Goal: Task Accomplishment & Management: Manage account settings

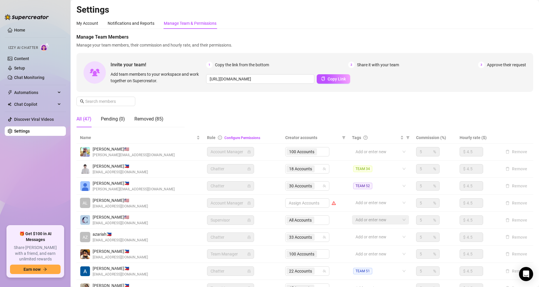
click at [255, 106] on div "Manage Team Members Manage your team members, their commission and hourly rate,…" at bounding box center [304, 83] width 457 height 98
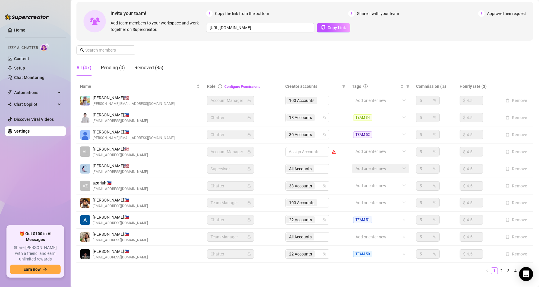
scroll to position [68, 0]
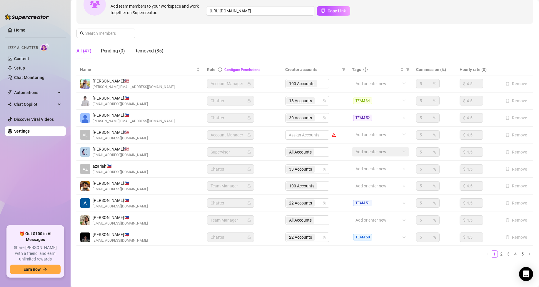
click at [312, 219] on div "All Accounts" at bounding box center [307, 219] width 44 height 9
click at [305, 220] on div "All Accounts" at bounding box center [307, 219] width 44 height 9
click at [380, 220] on div at bounding box center [377, 220] width 49 height 8
click at [498, 254] on link "2" at bounding box center [501, 253] width 6 height 6
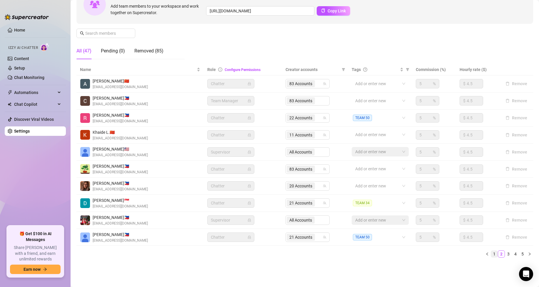
click at [491, 254] on link "1" at bounding box center [494, 253] width 6 height 6
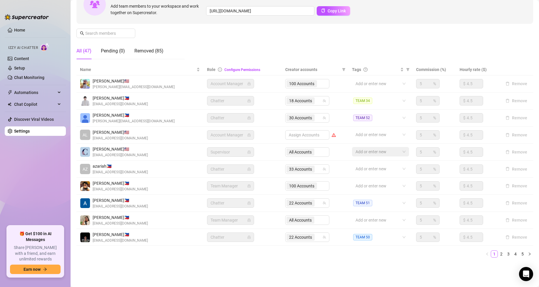
click at [297, 186] on div "100 Accounts" at bounding box center [307, 185] width 44 height 9
click at [319, 186] on div "100 Accounts" at bounding box center [307, 185] width 44 height 9
click at [310, 186] on div "100 Accounts" at bounding box center [307, 185] width 44 height 9
click at [317, 187] on div "100 Accounts" at bounding box center [307, 185] width 44 height 9
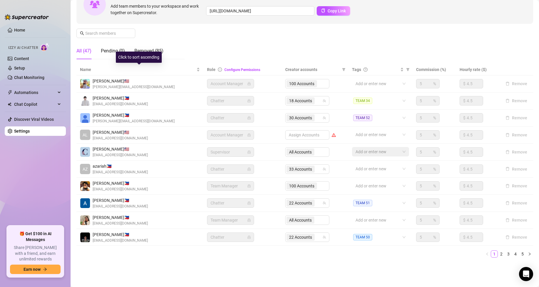
click at [233, 35] on div "Manage Team Members Manage your team members, their commission and hourly rate,…" at bounding box center [304, 15] width 457 height 98
click at [498, 254] on link "2" at bounding box center [501, 253] width 6 height 6
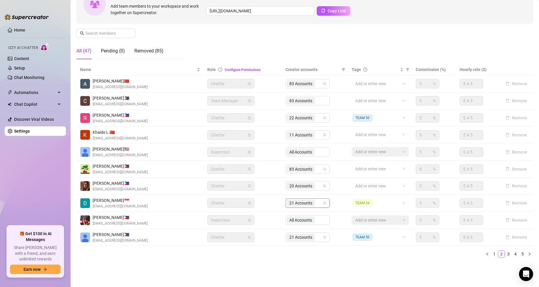
click at [317, 205] on div "21 Accounts" at bounding box center [305, 203] width 36 height 8
click at [312, 204] on span "21 Accounts" at bounding box center [301, 202] width 28 height 7
click at [303, 204] on span "21 Accounts" at bounding box center [300, 202] width 23 height 6
click at [137, 203] on span "[EMAIL_ADDRESS][DOMAIN_NAME]" at bounding box center [120, 206] width 55 height 6
click at [304, 202] on span "21 Accounts" at bounding box center [300, 202] width 23 height 6
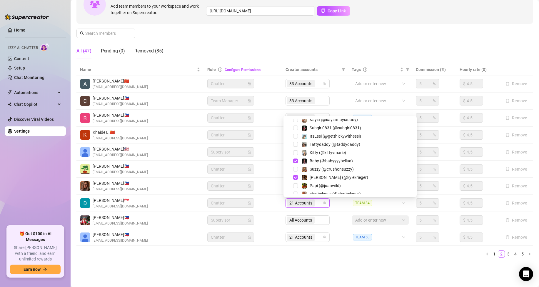
scroll to position [0, 0]
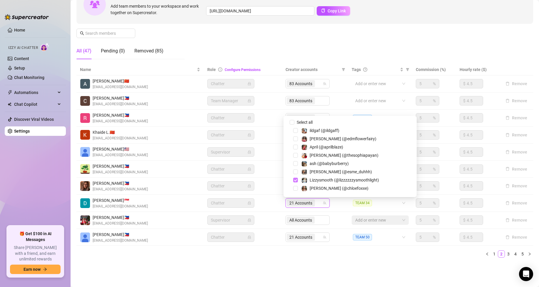
click at [296, 179] on span "Select tree node" at bounding box center [295, 179] width 5 height 5
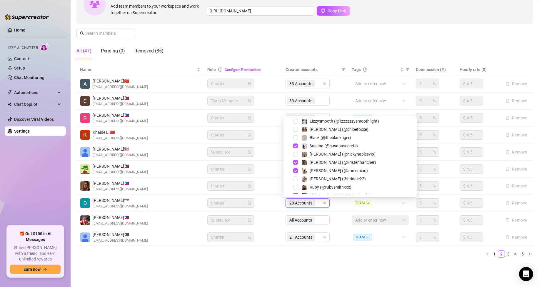
click at [294, 146] on span "Select tree node" at bounding box center [295, 145] width 5 height 5
click at [295, 162] on span "Select tree node" at bounding box center [295, 162] width 5 height 5
click at [296, 169] on span "Select tree node" at bounding box center [295, 170] width 5 height 5
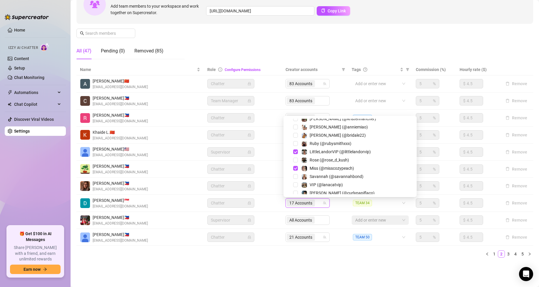
scroll to position [118, 0]
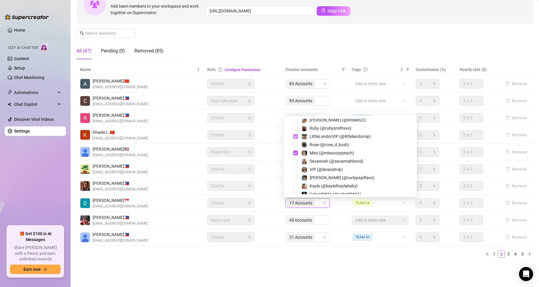
click at [296, 137] on span "Select tree node" at bounding box center [295, 136] width 5 height 5
click at [296, 152] on span "Select tree node" at bounding box center [295, 152] width 5 height 5
click at [296, 167] on span "Select tree node" at bounding box center [295, 168] width 5 height 5
click at [296, 184] on span "Select tree node" at bounding box center [295, 184] width 5 height 5
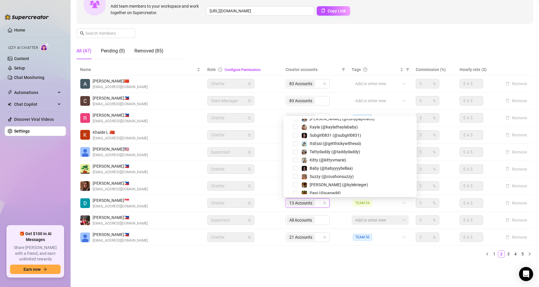
scroll to position [324, 0]
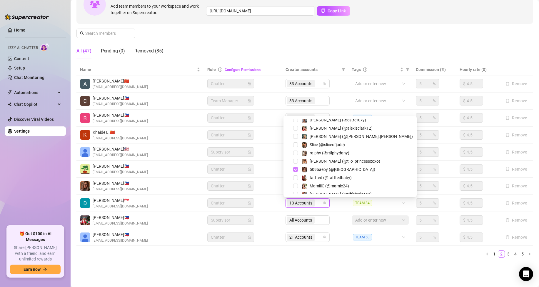
click at [295, 169] on span "Select tree node" at bounding box center [295, 169] width 5 height 5
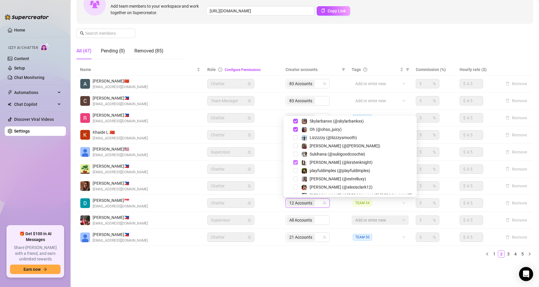
click at [297, 163] on span "Select tree node" at bounding box center [295, 162] width 5 height 5
click at [294, 130] on span "Select tree node" at bounding box center [295, 129] width 5 height 5
click at [297, 122] on span "Select tree node" at bounding box center [295, 121] width 5 height 5
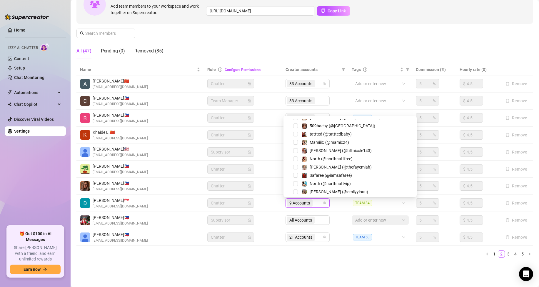
scroll to position [441, 0]
click at [294, 143] on span "Select tree node" at bounding box center [295, 142] width 5 height 5
click at [295, 151] on span "Select tree node" at bounding box center [295, 150] width 5 height 5
click at [295, 175] on span "Select tree node" at bounding box center [295, 175] width 5 height 5
click at [295, 150] on span "Select tree node" at bounding box center [295, 150] width 5 height 5
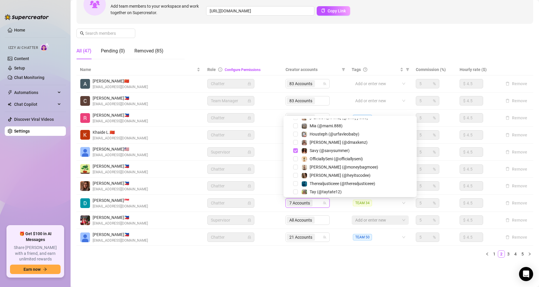
click at [296, 151] on span "Select tree node" at bounding box center [295, 150] width 5 height 5
click at [377, 154] on div "Savy (@savysummer)" at bounding box center [350, 150] width 130 height 7
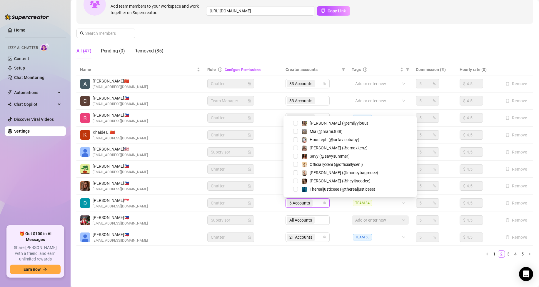
scroll to position [435, 0]
click at [296, 220] on span "Select tree node" at bounding box center [295, 222] width 5 height 5
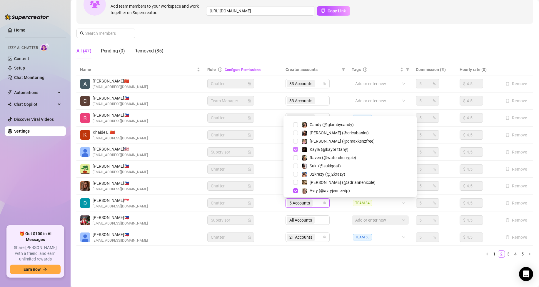
click at [296, 149] on span "Select tree node" at bounding box center [295, 149] width 5 height 5
click at [295, 191] on span "Select tree node" at bounding box center [295, 190] width 5 height 5
click at [294, 246] on span "Select tree node" at bounding box center [295, 248] width 5 height 5
click at [295, 175] on span "Select tree node" at bounding box center [295, 174] width 5 height 5
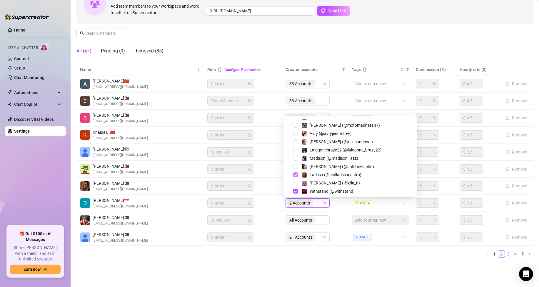
click at [296, 192] on span "Select tree node" at bounding box center [295, 191] width 5 height 5
click at [296, 174] on span "Select tree node" at bounding box center [295, 174] width 5 height 5
click at [296, 191] on span "Select tree node" at bounding box center [295, 191] width 5 height 5
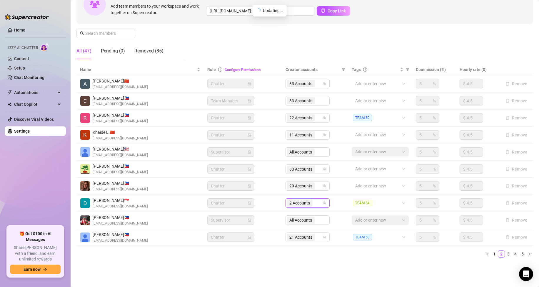
click at [295, 203] on span "2 Accounts" at bounding box center [299, 202] width 21 height 6
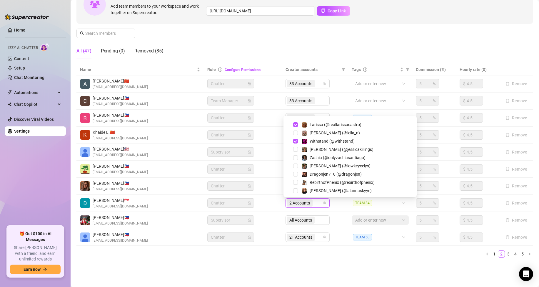
scroll to position [678, 0]
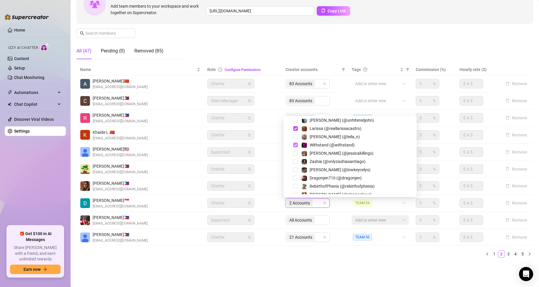
click at [295, 144] on span "Select tree node" at bounding box center [295, 144] width 5 height 5
click at [296, 128] on span "Select tree node" at bounding box center [295, 128] width 5 height 5
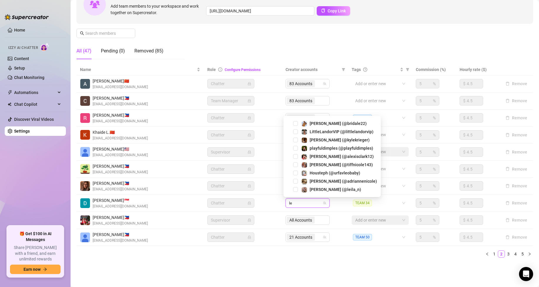
scroll to position [0, 0]
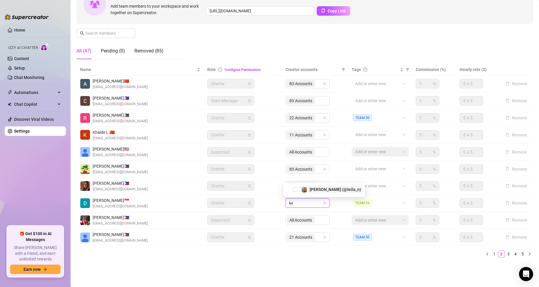
type input "leil"
click at [296, 187] on div "[PERSON_NAME] (@leila_n)" at bounding box center [324, 189] width 79 height 7
click at [293, 190] on div "[PERSON_NAME] (@leila_n)" at bounding box center [324, 189] width 79 height 7
click at [296, 189] on span "Select tree node" at bounding box center [295, 189] width 5 height 5
click at [314, 202] on div "leil" at bounding box center [305, 203] width 36 height 8
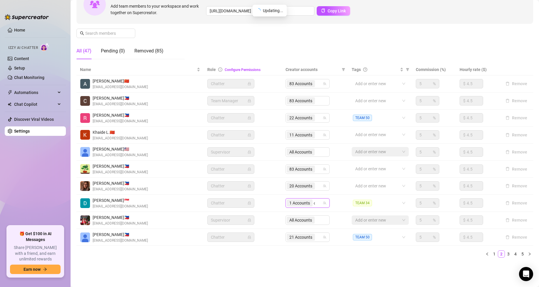
type input "chlo"
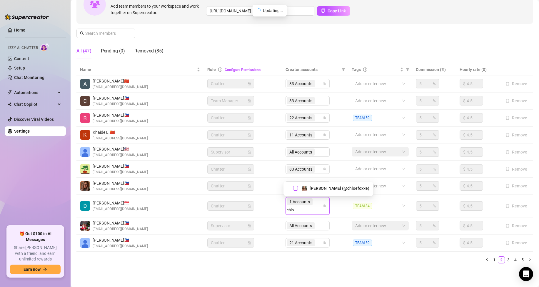
click at [296, 189] on span "Select tree node" at bounding box center [295, 188] width 5 height 5
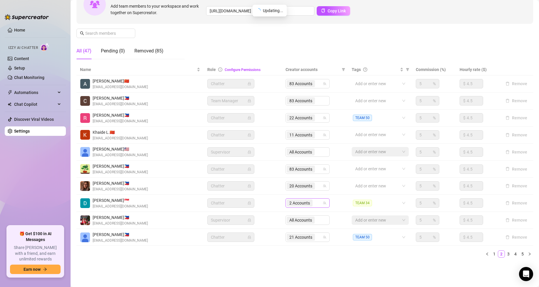
click at [314, 202] on div "2 Accounts" at bounding box center [305, 203] width 36 height 8
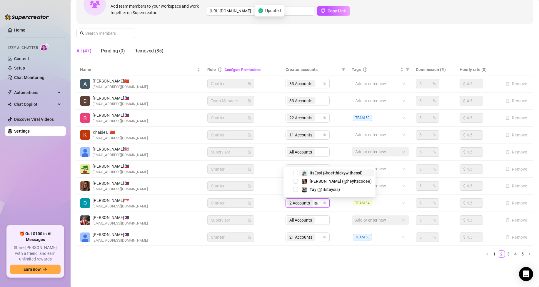
type input "itst"
click at [293, 189] on span "Select tree node" at bounding box center [295, 189] width 5 height 5
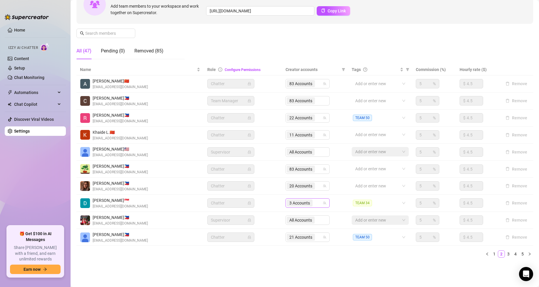
click at [314, 204] on div "3 Accounts" at bounding box center [305, 203] width 36 height 8
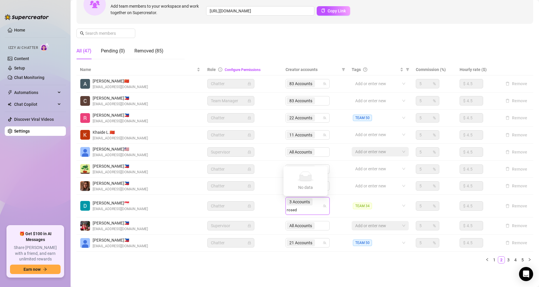
type input "rose"
click at [294, 189] on span "Select tree node" at bounding box center [295, 188] width 5 height 5
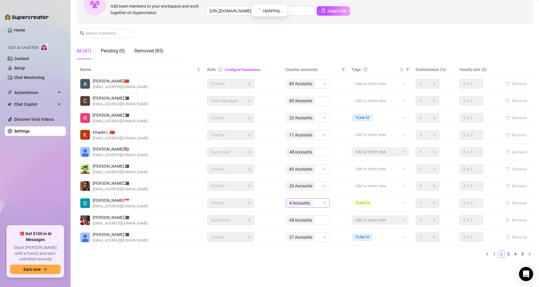
click at [314, 204] on input "search" at bounding box center [314, 202] width 1 height 7
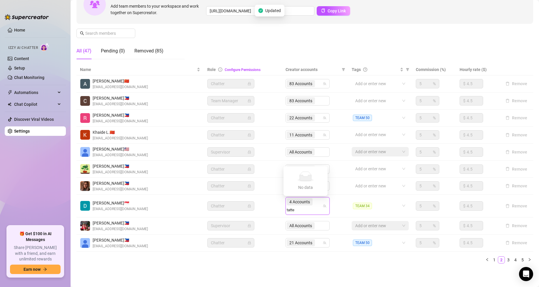
type input "tatt"
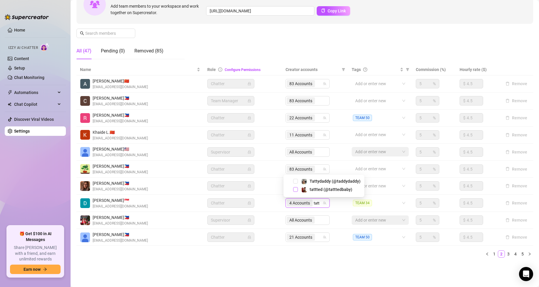
click at [296, 188] on span "Select tree node" at bounding box center [295, 189] width 5 height 5
click at [314, 203] on input "search" at bounding box center [314, 202] width 1 height 7
type input "subg"
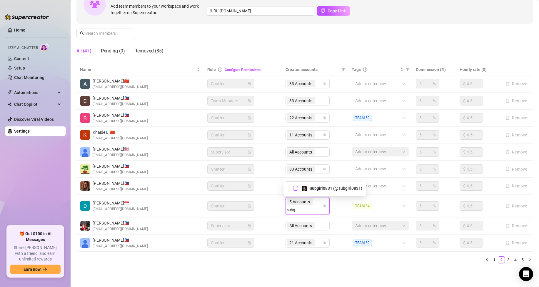
click at [296, 188] on span "Select tree node" at bounding box center [295, 188] width 5 height 5
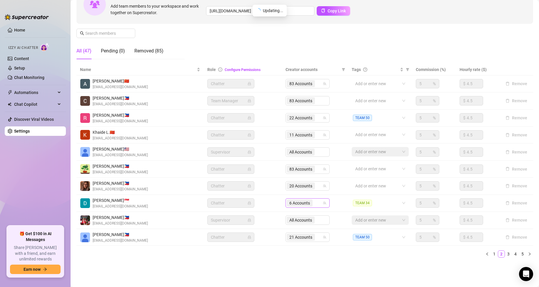
click at [313, 203] on div "6 Accounts" at bounding box center [305, 203] width 36 height 8
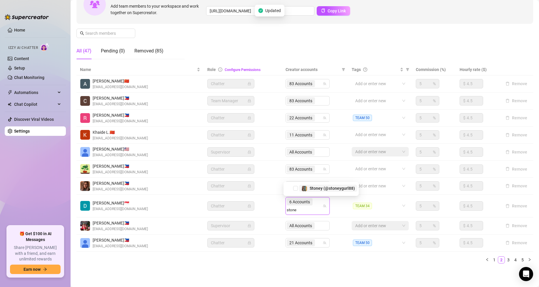
type input "stoney"
click at [324, 187] on span "Stoney (@stoneygurl88)" at bounding box center [332, 188] width 45 height 5
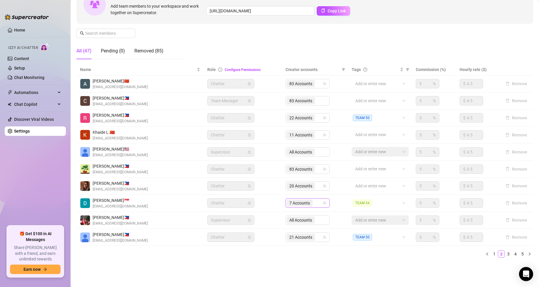
click at [314, 203] on input "search" at bounding box center [314, 202] width 1 height 7
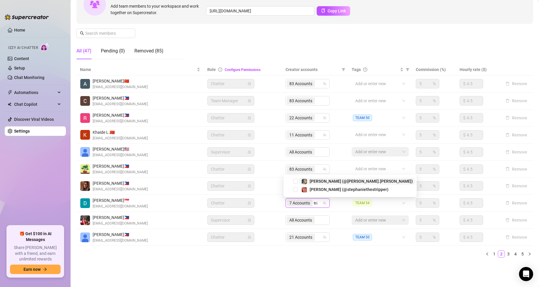
type input "tric"
click at [296, 188] on span "Select tree node" at bounding box center [295, 189] width 5 height 5
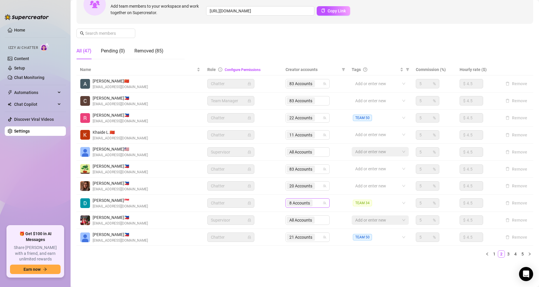
click at [314, 203] on div "8 Accounts" at bounding box center [305, 203] width 36 height 8
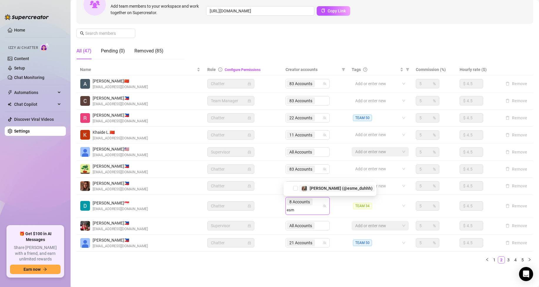
type input "esme"
click at [322, 190] on span "[PERSON_NAME] (@esme_duhhh)" at bounding box center [341, 188] width 63 height 5
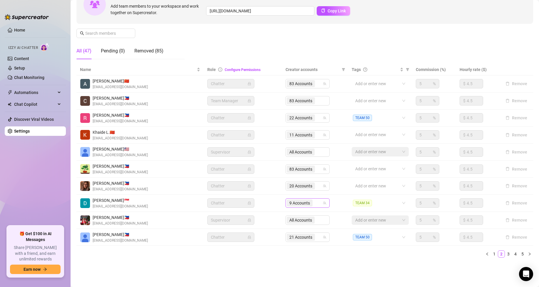
click at [314, 204] on input "search" at bounding box center [314, 202] width 1 height 7
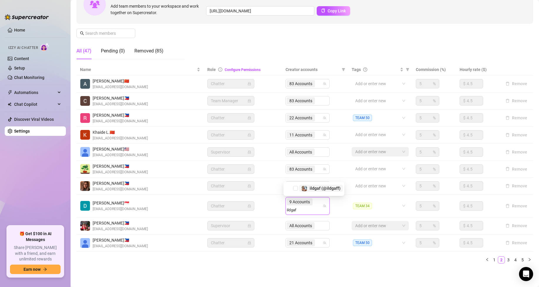
type input "ildgaff"
click at [294, 189] on span "Select tree node" at bounding box center [295, 188] width 5 height 5
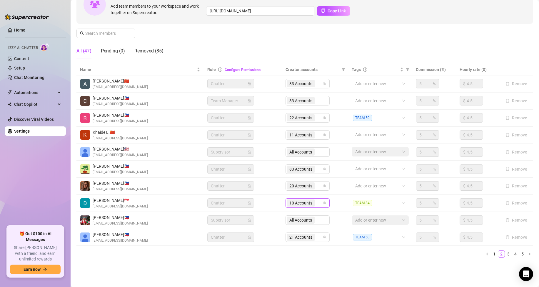
click at [317, 203] on div "10 Accounts" at bounding box center [305, 203] width 36 height 8
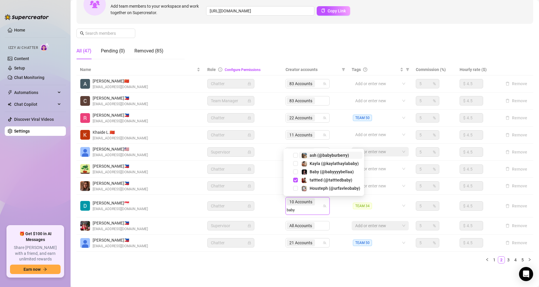
type input "babyb"
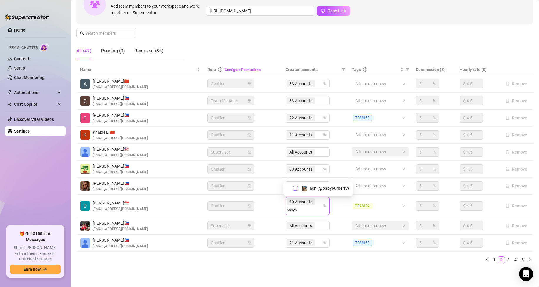
click at [295, 188] on span "Select tree node" at bounding box center [295, 188] width 5 height 5
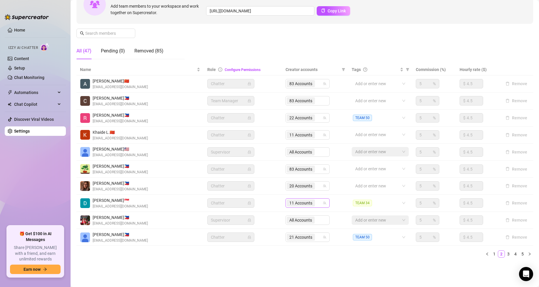
click at [314, 202] on div "11 Accounts" at bounding box center [301, 203] width 29 height 8
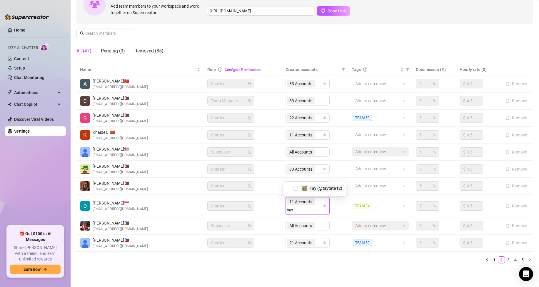
type input "tayta"
click at [295, 189] on span "Select tree node" at bounding box center [295, 188] width 5 height 5
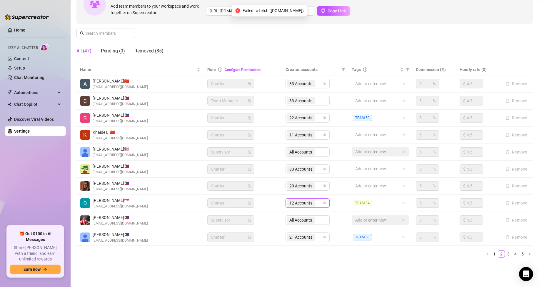
click at [313, 202] on div "12 Accounts" at bounding box center [301, 203] width 29 height 8
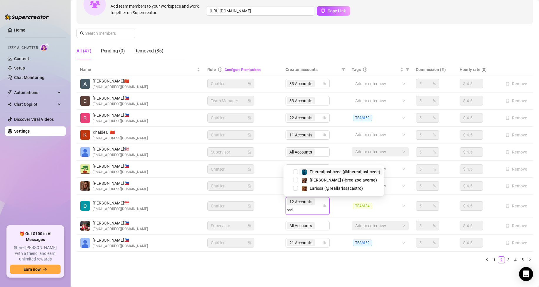
type input "realz"
click at [296, 187] on span "Select tree node" at bounding box center [295, 188] width 5 height 5
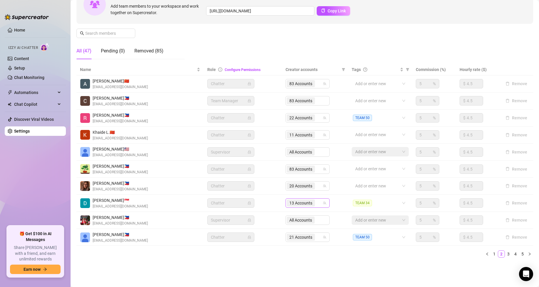
click at [314, 204] on div "13 Accounts" at bounding box center [301, 203] width 29 height 8
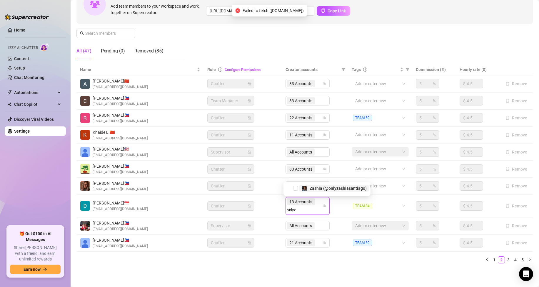
type input "onlyza"
click at [296, 190] on div "Zashia (@onlyzashiasantiago)" at bounding box center [327, 187] width 84 height 7
click at [294, 186] on span "Select tree node" at bounding box center [295, 188] width 5 height 5
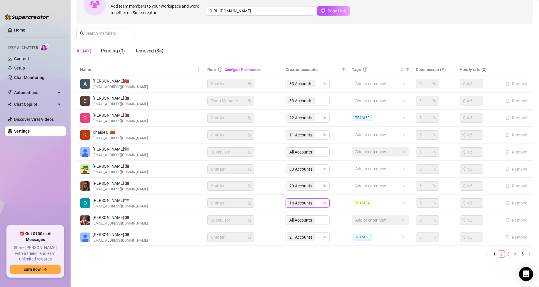
click at [316, 204] on input "search" at bounding box center [316, 202] width 1 height 7
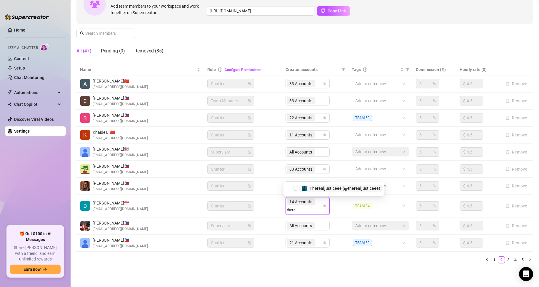
type input "therea"
click at [297, 188] on span "Select tree node" at bounding box center [295, 188] width 5 height 5
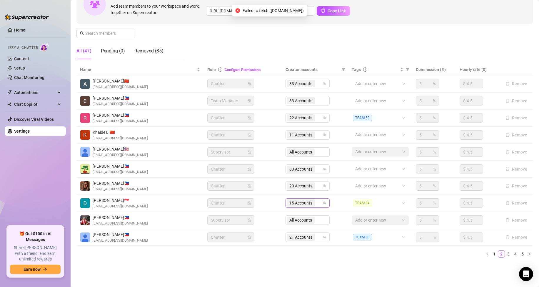
click at [316, 203] on input "search" at bounding box center [316, 202] width 1 height 7
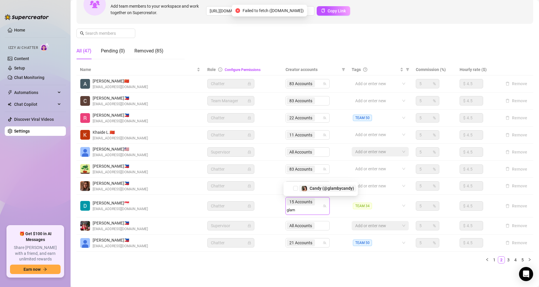
type input "glamb"
click at [294, 187] on span "Select tree node" at bounding box center [295, 188] width 5 height 5
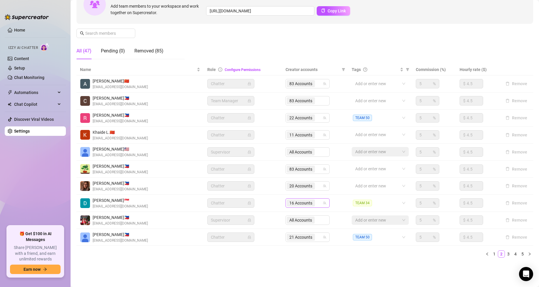
click at [314, 202] on div "16 Accounts" at bounding box center [301, 203] width 29 height 8
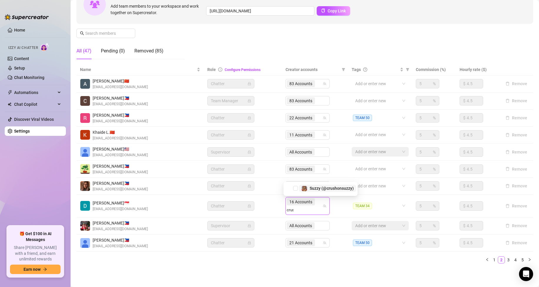
type input "crush"
click at [296, 189] on span "Select tree node" at bounding box center [295, 188] width 5 height 5
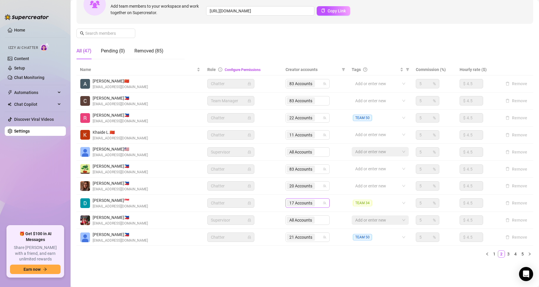
click at [316, 203] on input "search" at bounding box center [316, 202] width 1 height 7
type input "j2k"
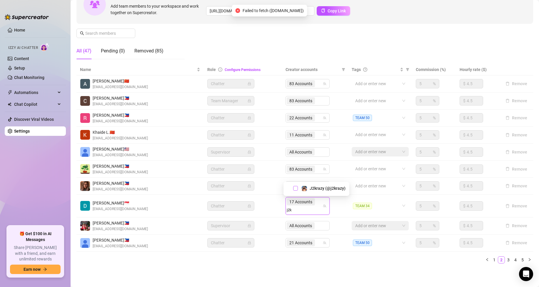
click at [298, 189] on span "Select tree node" at bounding box center [295, 188] width 5 height 5
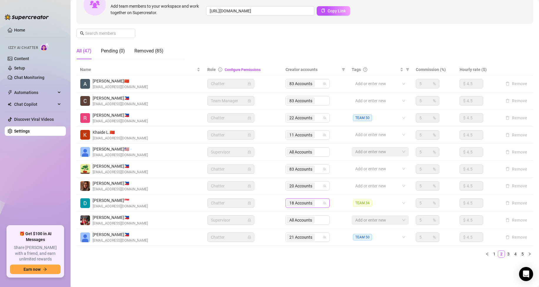
click at [316, 202] on input "search" at bounding box center [316, 202] width 1 height 7
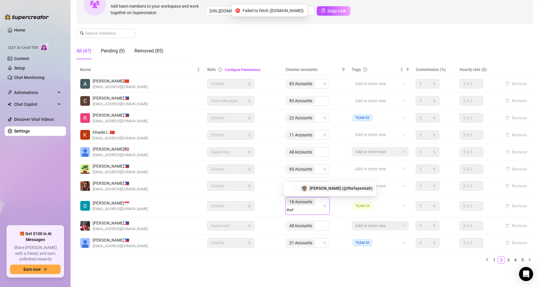
type input "thefa"
click at [295, 187] on span "Select tree node" at bounding box center [295, 188] width 5 height 5
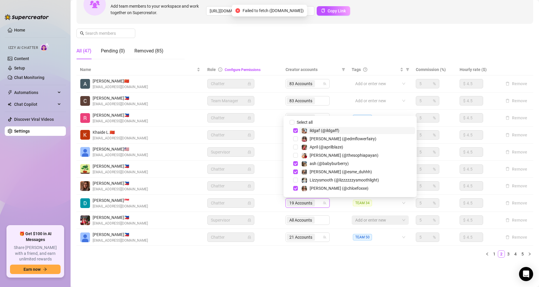
click at [316, 203] on input "search" at bounding box center [316, 202] width 1 height 7
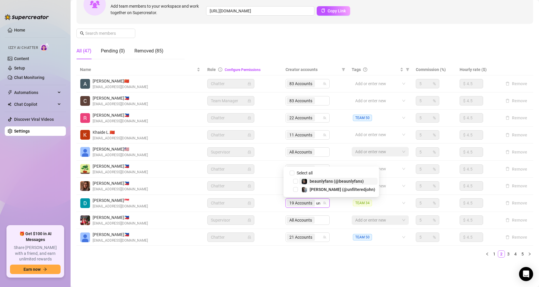
type input "unf"
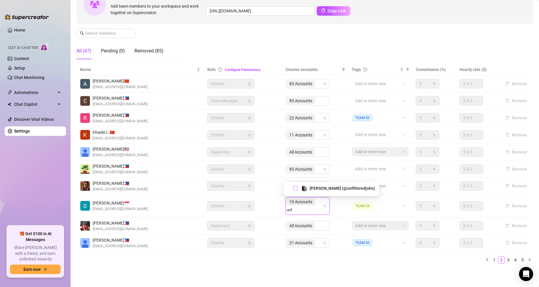
click at [294, 188] on span "Select tree node" at bounding box center [295, 188] width 5 height 5
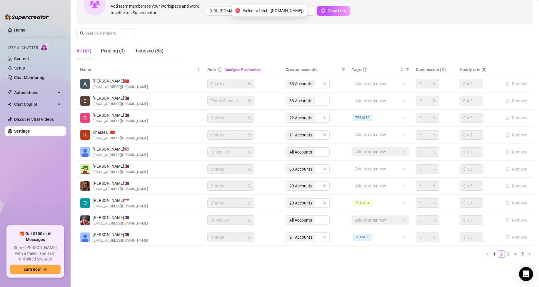
click at [236, 11] on icon "close-circle" at bounding box center [238, 10] width 5 height 5
